Goal: Information Seeking & Learning: Learn about a topic

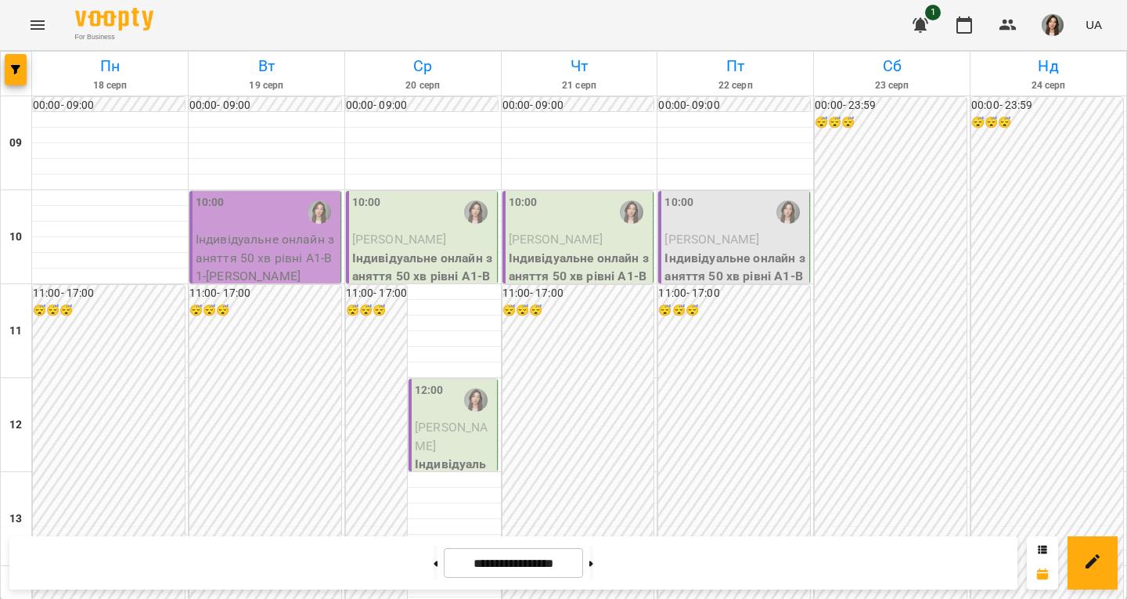
scroll to position [883, 0]
click at [912, 23] on icon "button" at bounding box center [920, 25] width 19 height 19
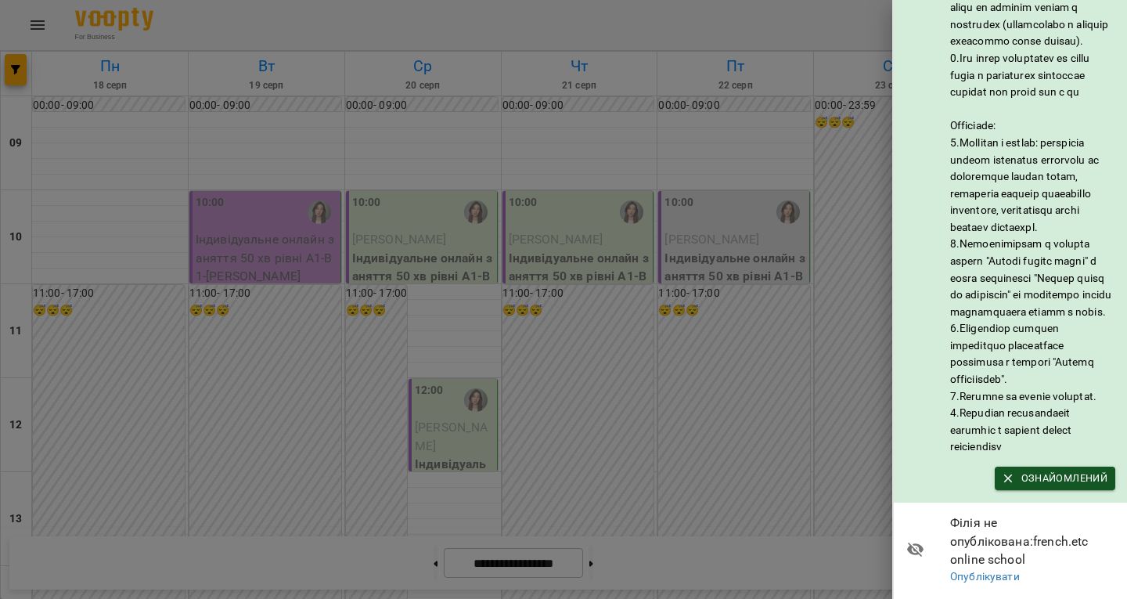
scroll to position [164, 0]
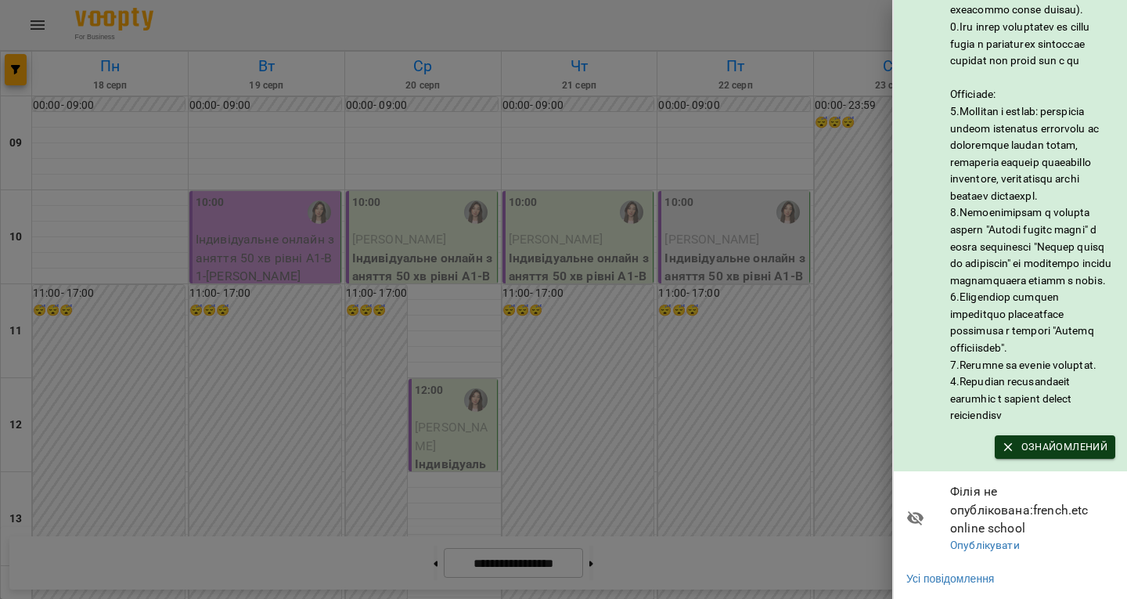
click at [1068, 445] on span "Ознайомлений" at bounding box center [1054, 446] width 105 height 17
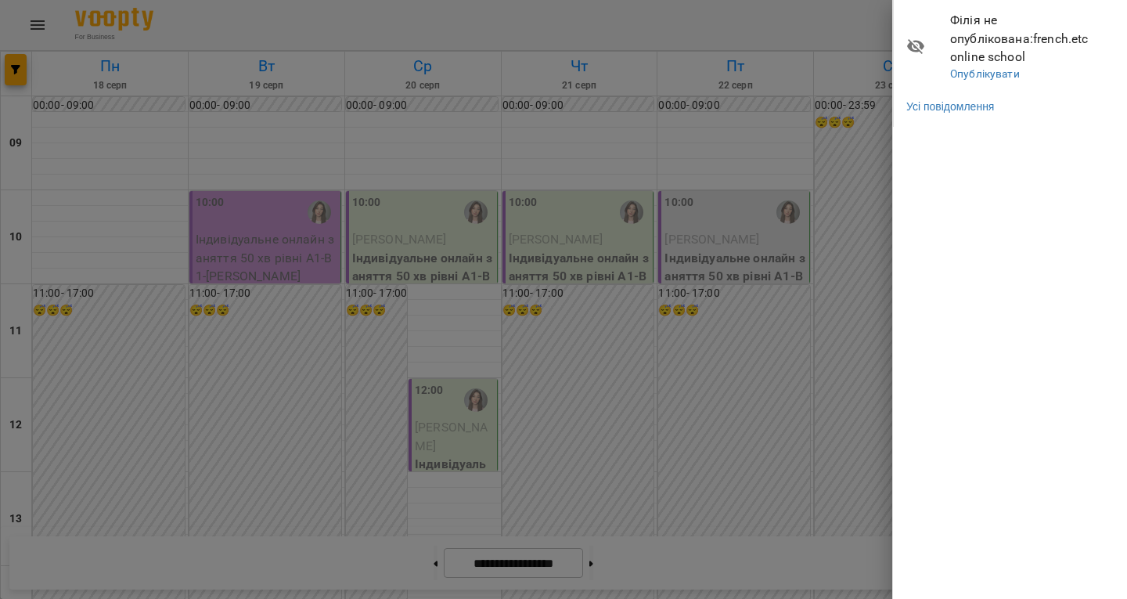
scroll to position [0, 0]
click at [798, 384] on div at bounding box center [563, 299] width 1127 height 599
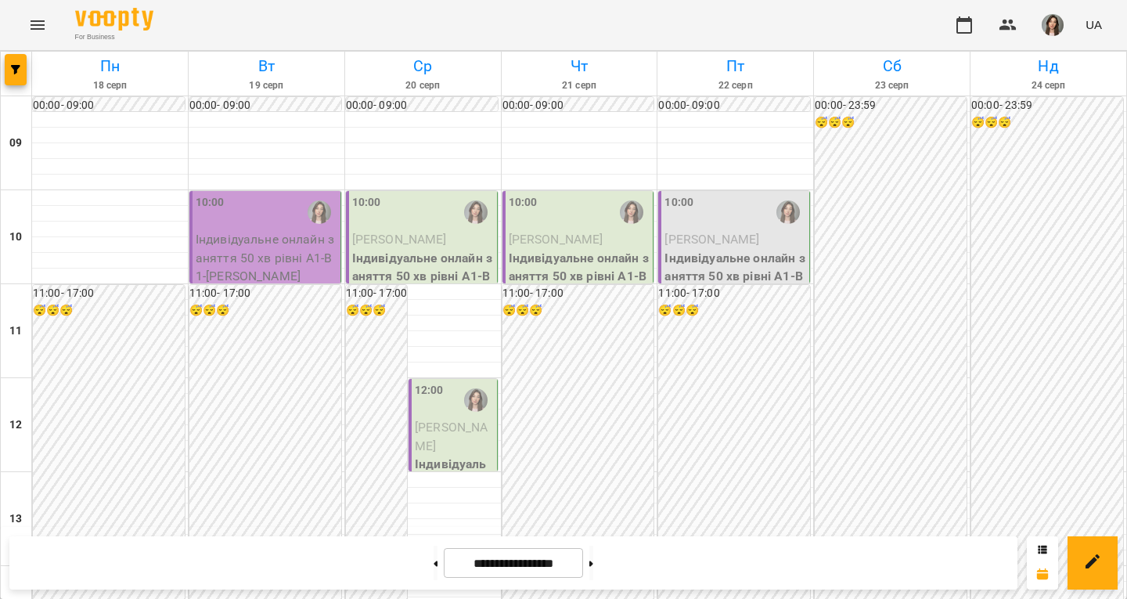
click at [1046, 17] on img "button" at bounding box center [1052, 25] width 22 height 22
click at [1040, 87] on span "Відеоуроки" at bounding box center [1045, 87] width 70 height 19
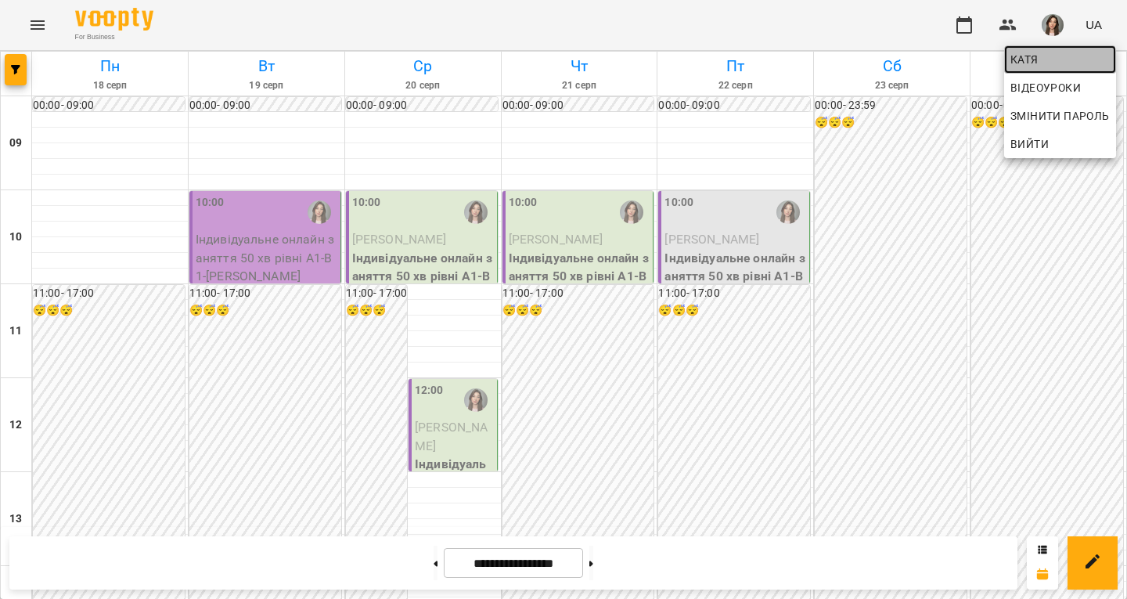
click at [1023, 63] on span "Катя" at bounding box center [1059, 59] width 99 height 19
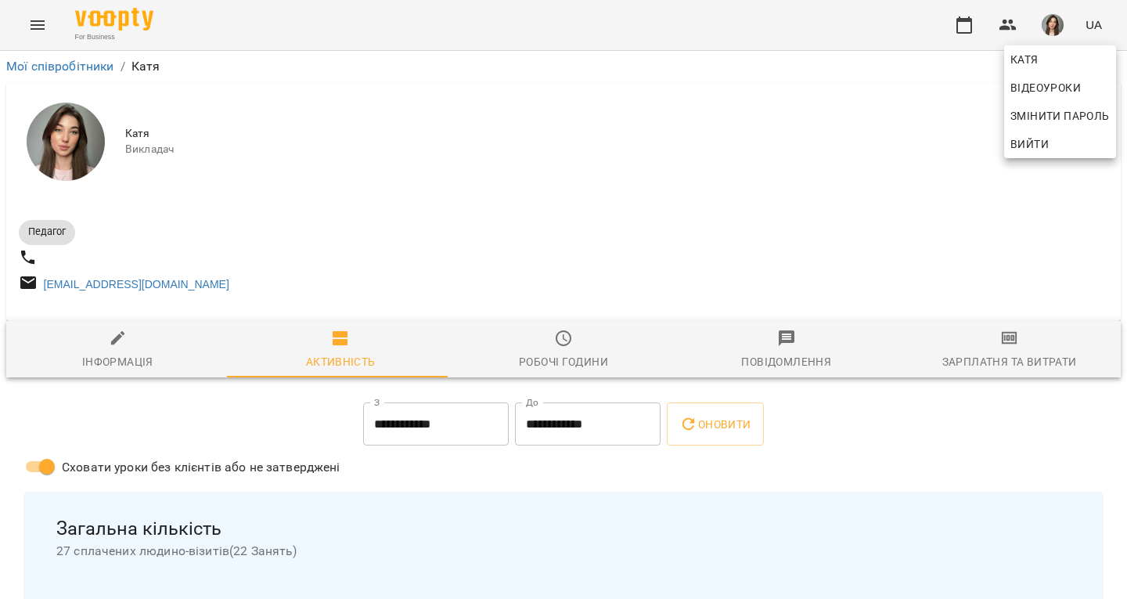
click at [200, 557] on div at bounding box center [563, 299] width 1127 height 599
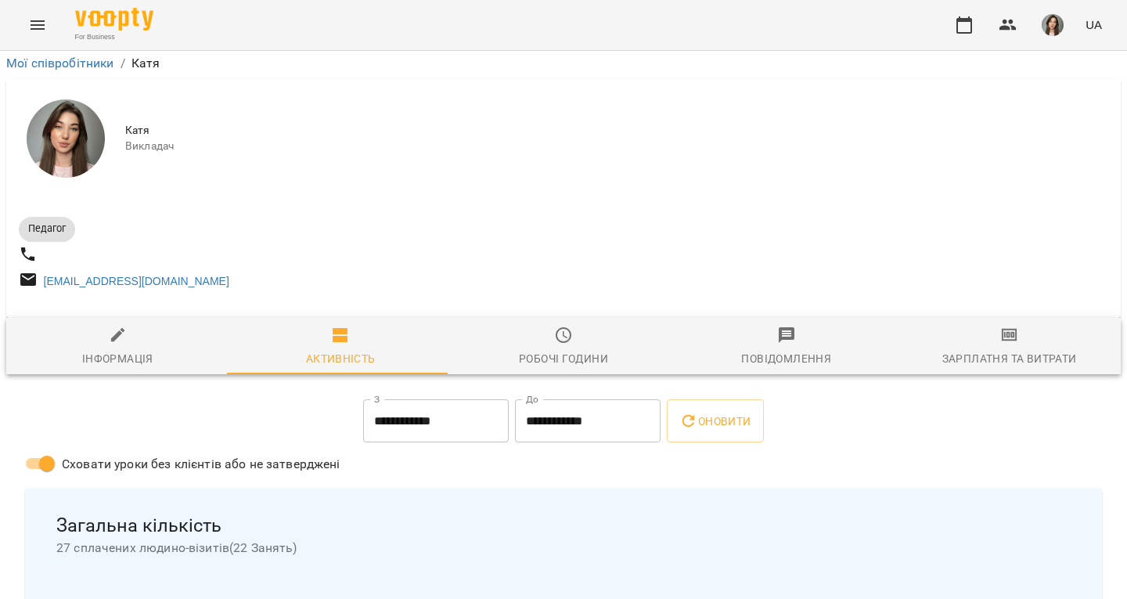
scroll to position [313, 0]
drag, startPoint x: 50, startPoint y: 243, endPoint x: 300, endPoint y: 253, distance: 250.6
click at [300, 501] on div "Загальна кількість 27 сплачених людино-візитів ( 22 Занять )" at bounding box center [563, 535] width 1039 height 68
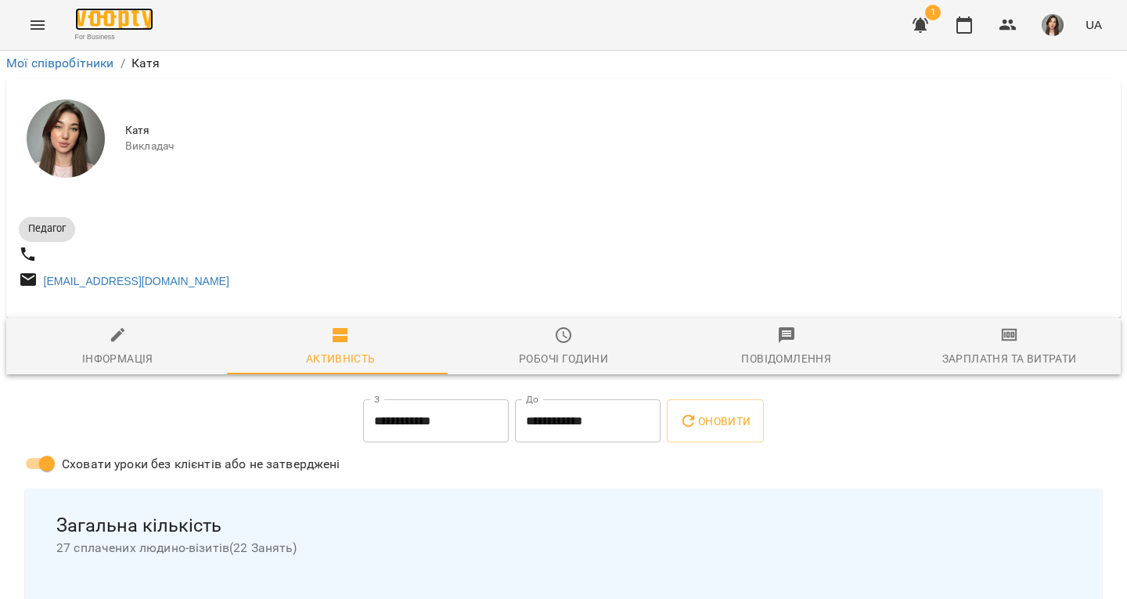
click at [142, 25] on img at bounding box center [114, 19] width 78 height 23
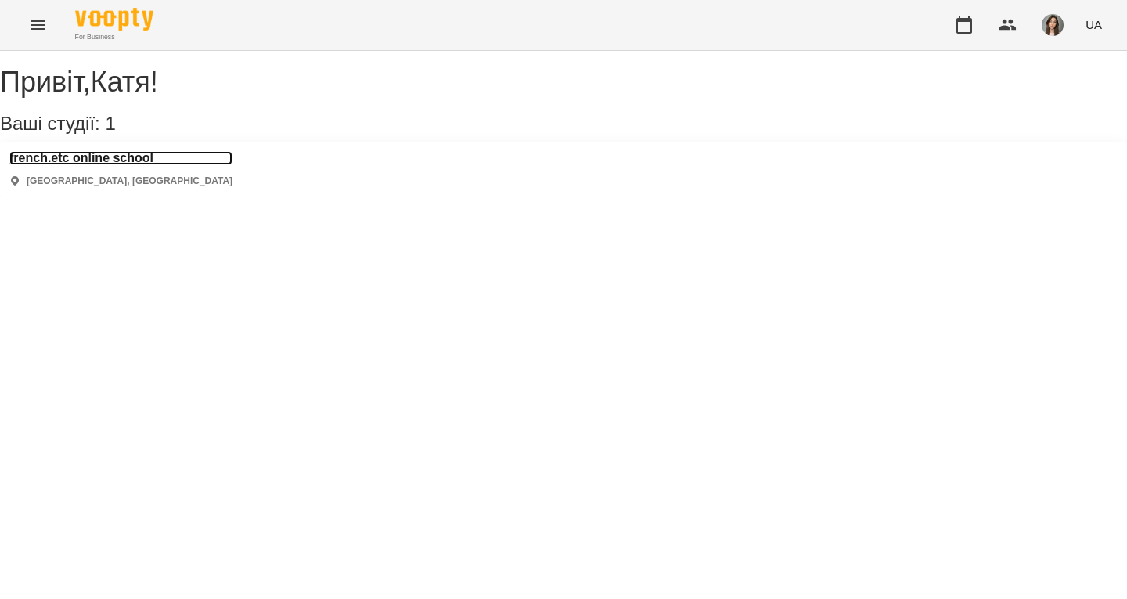
click at [132, 165] on h3 "french.etc online school" at bounding box center [120, 158] width 223 height 14
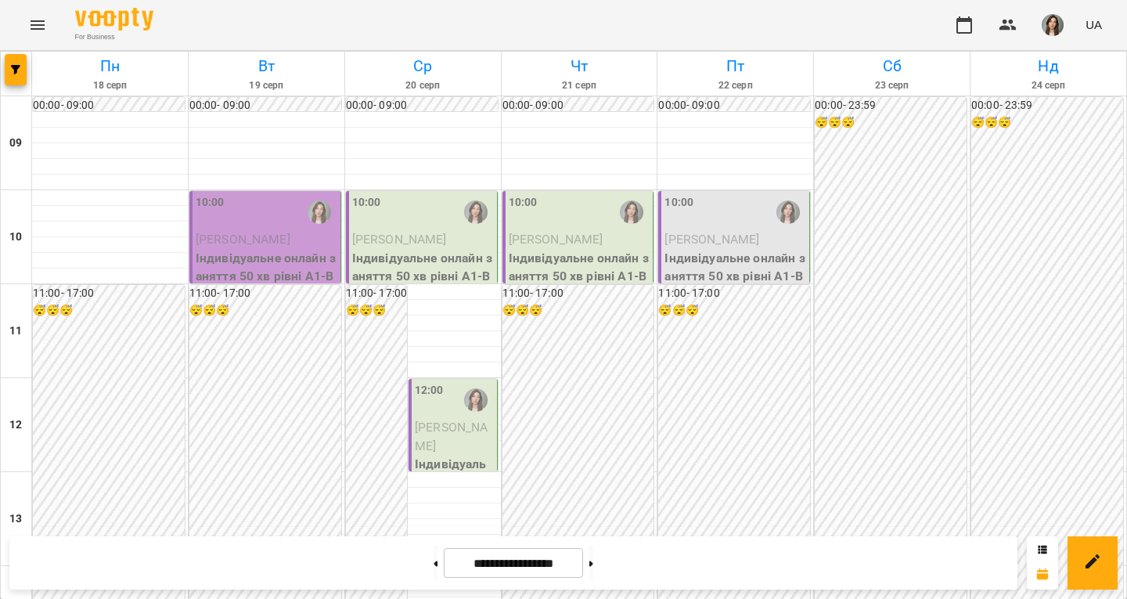
scroll to position [883, 0]
click at [593, 576] on button at bounding box center [591, 562] width 4 height 34
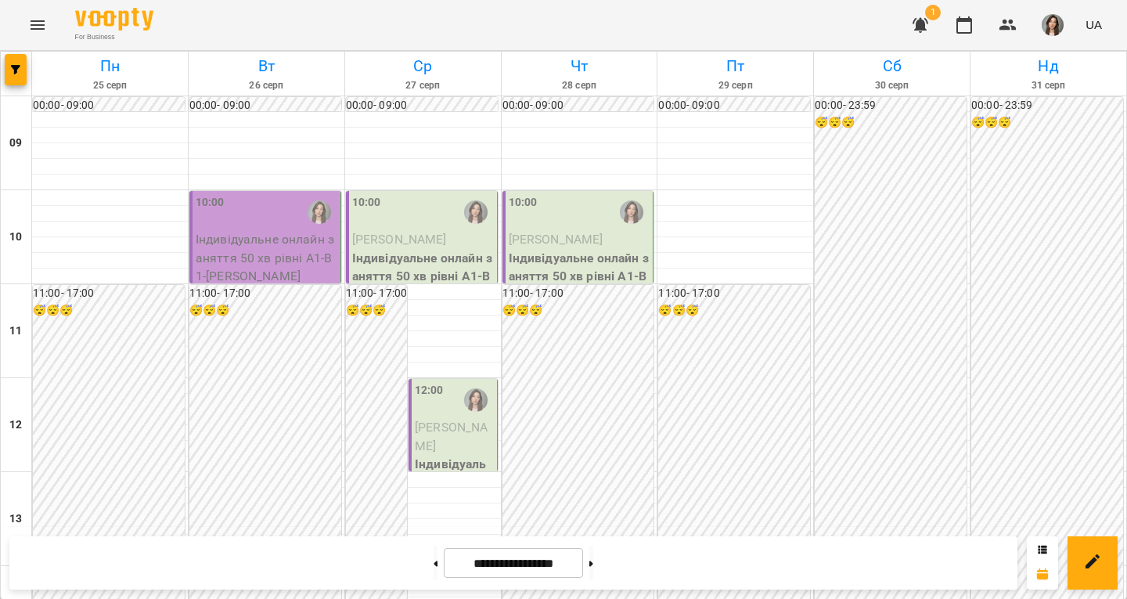
scroll to position [0, 0]
click at [916, 19] on icon "button" at bounding box center [920, 25] width 16 height 15
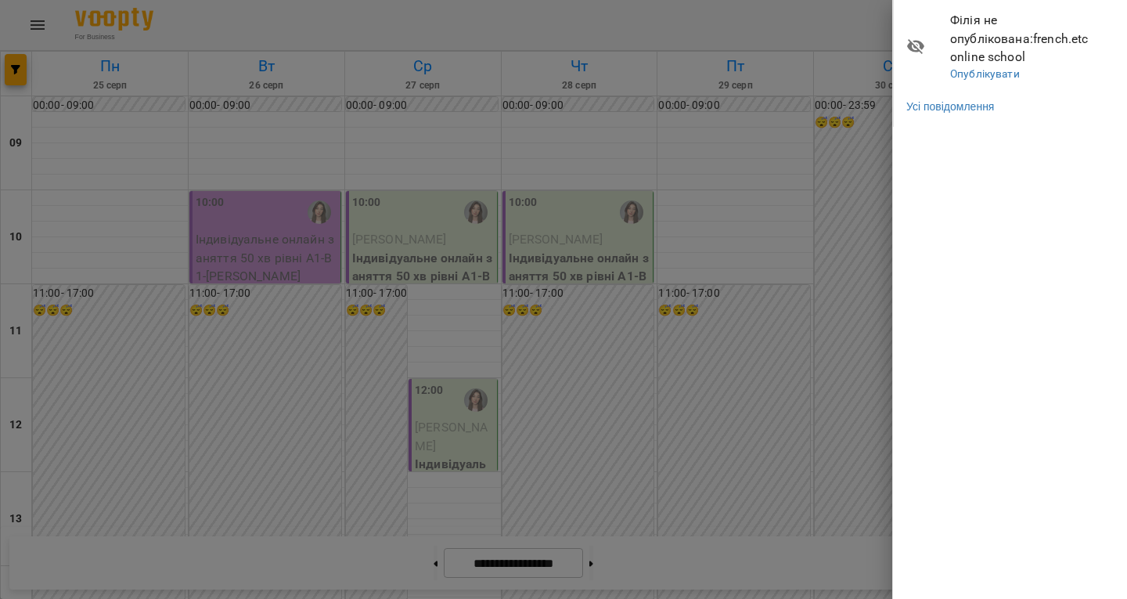
click at [857, 49] on div at bounding box center [563, 299] width 1127 height 599
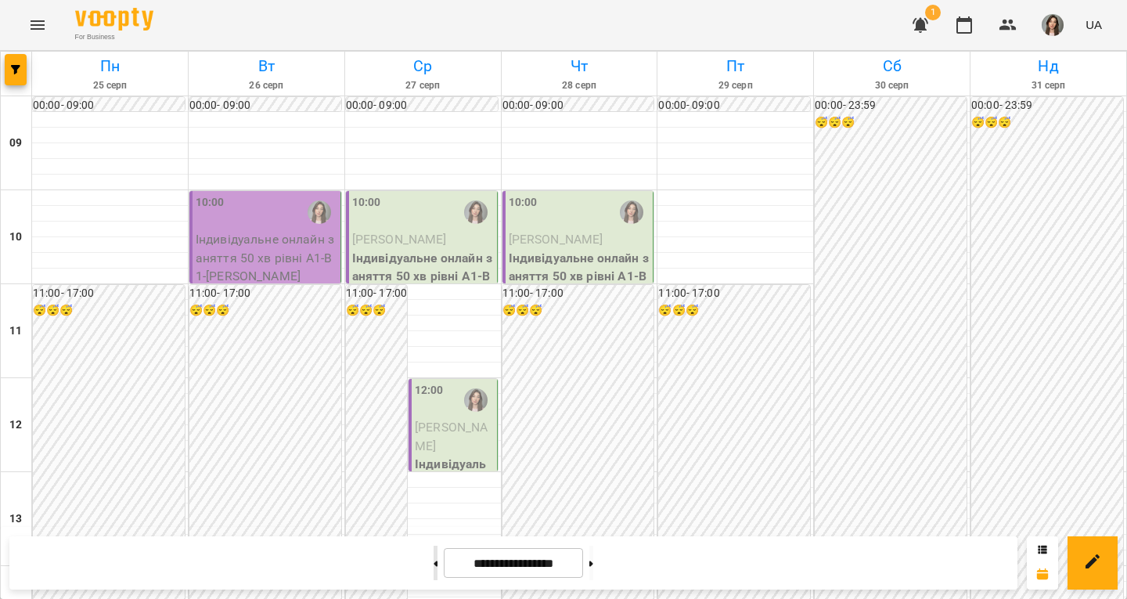
click at [433, 554] on button at bounding box center [435, 562] width 4 height 34
type input "**********"
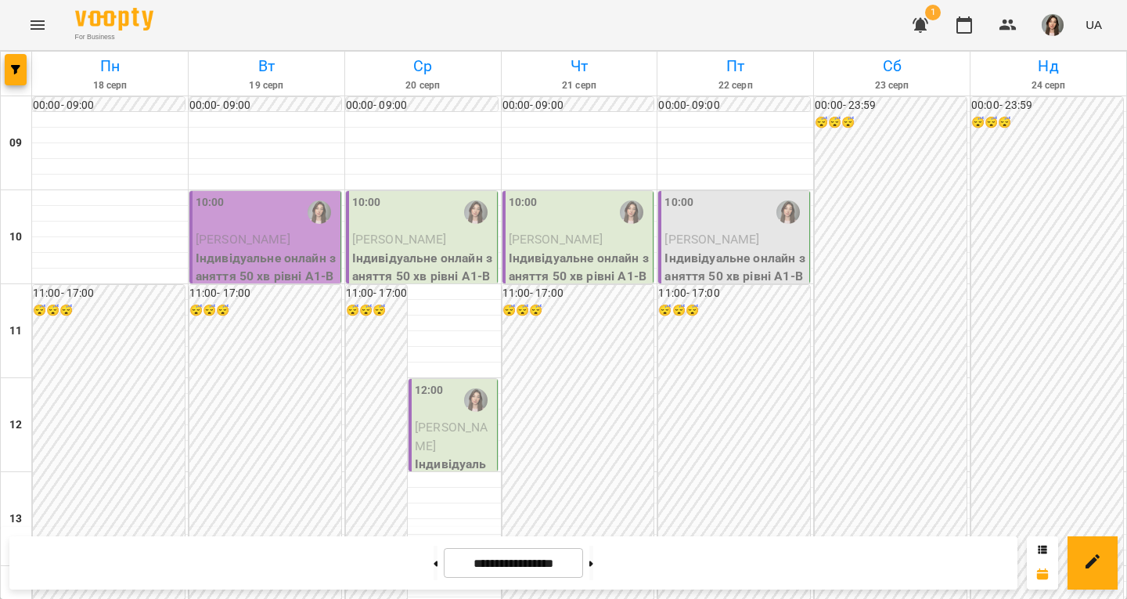
click at [279, 232] on p "[PERSON_NAME]" at bounding box center [267, 239] width 142 height 19
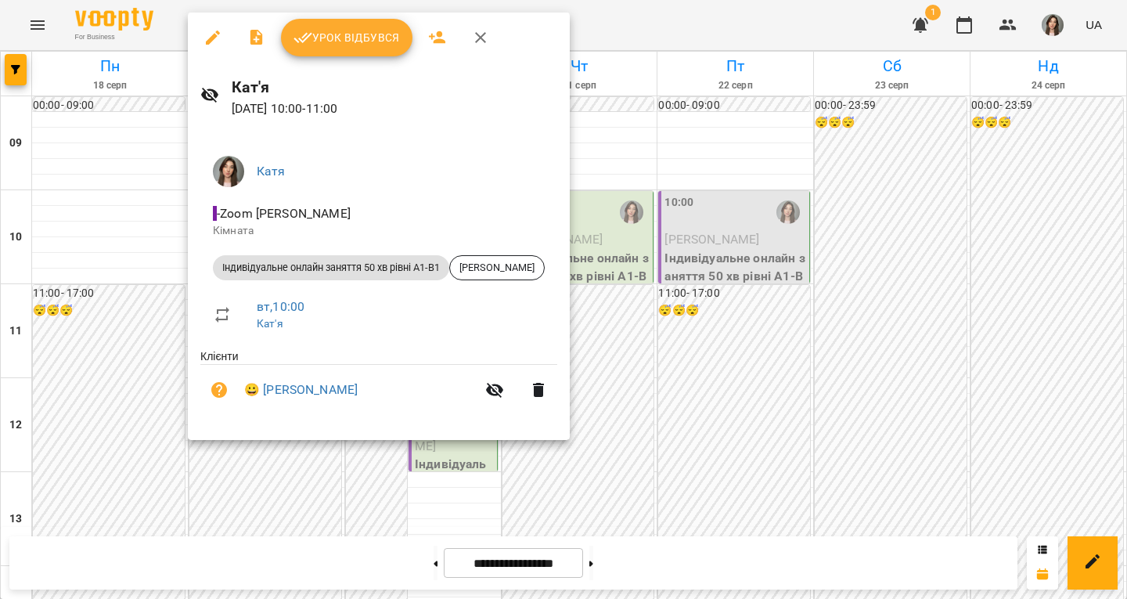
click at [594, 141] on div at bounding box center [563, 299] width 1127 height 599
